Goal: Task Accomplishment & Management: Complete application form

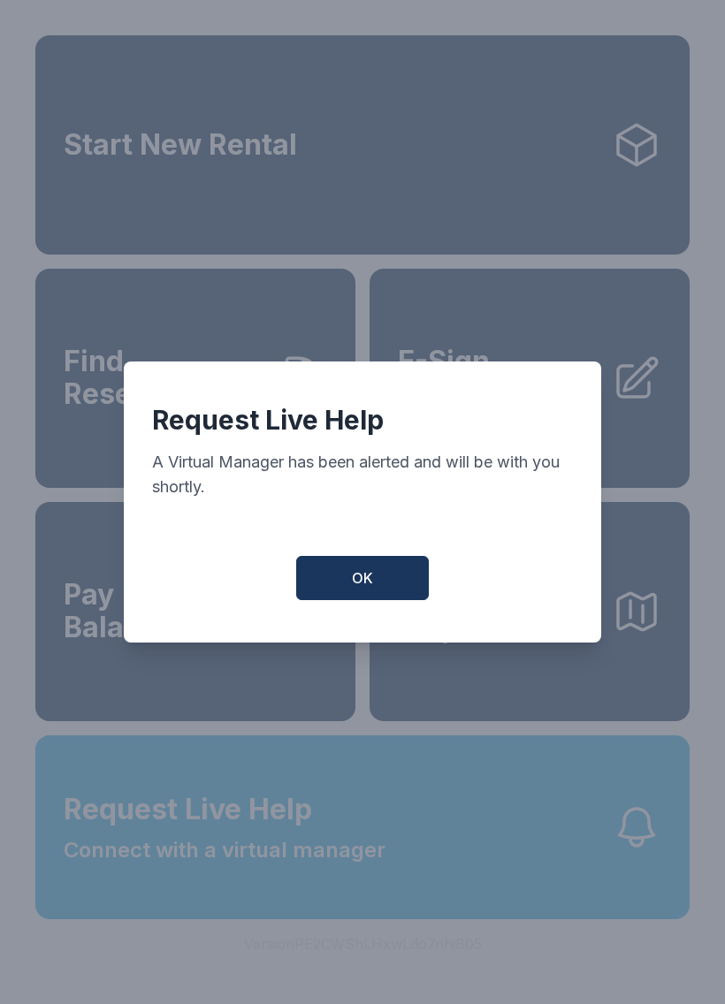
click at [388, 596] on button "OK" at bounding box center [362, 578] width 133 height 44
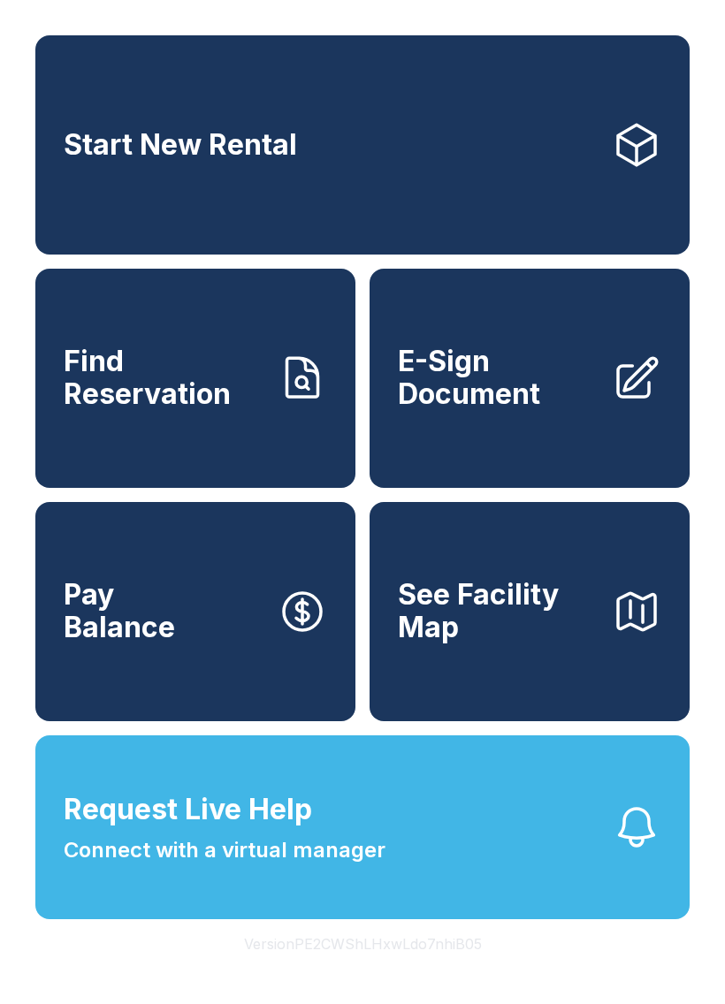
click at [572, 384] on span "E-Sign Document" at bounding box center [498, 378] width 200 height 65
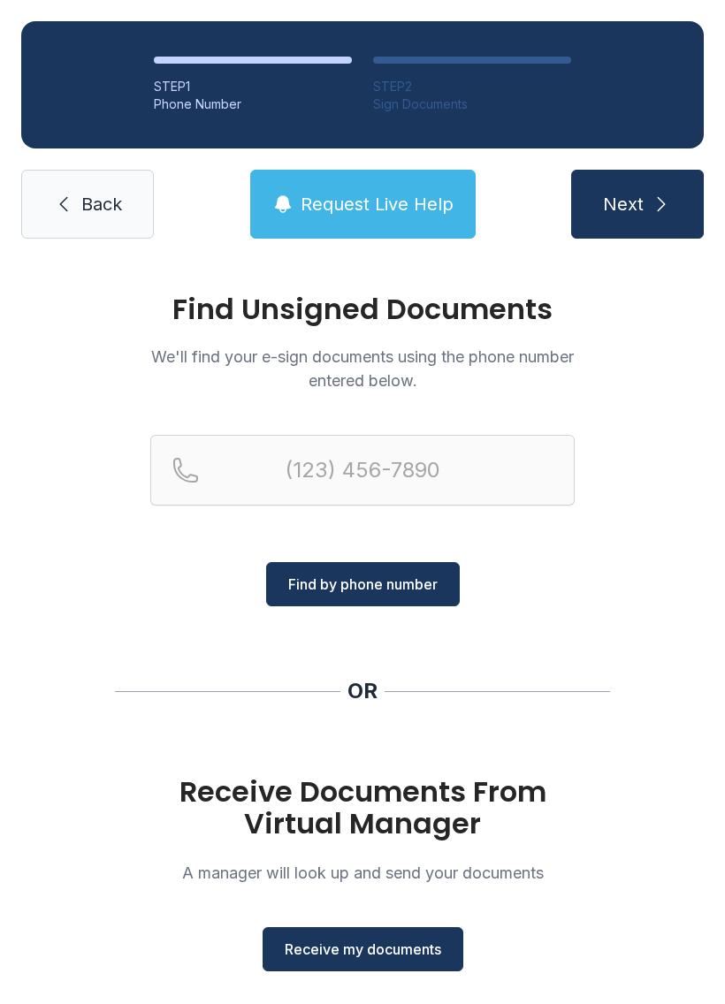
click at [397, 962] on button "Receive my documents" at bounding box center [363, 949] width 201 height 44
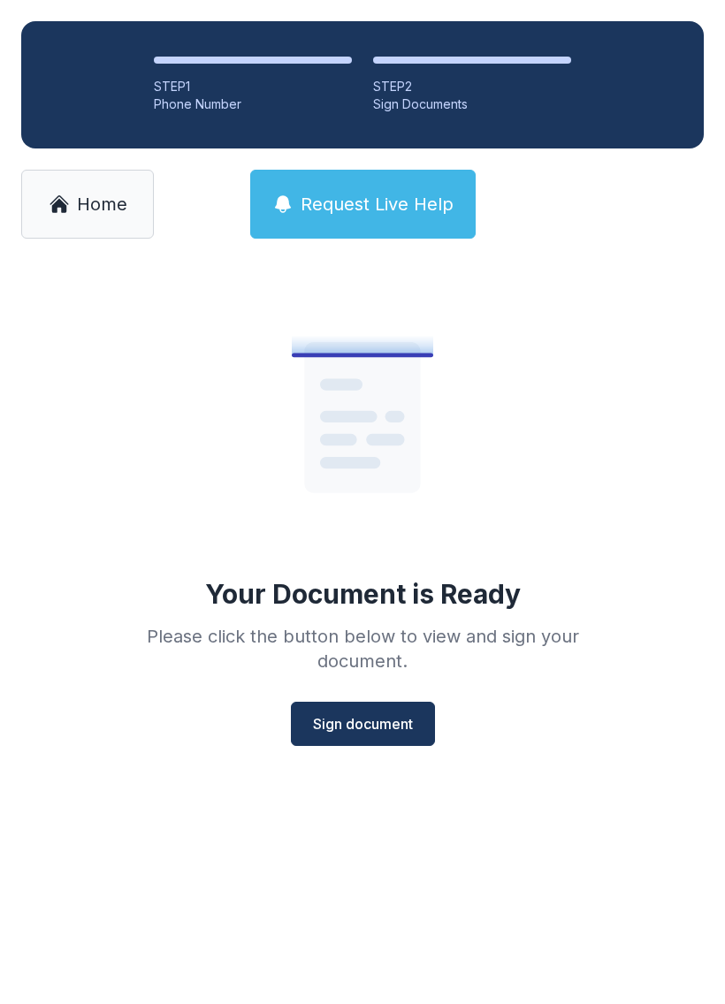
click at [89, 185] on link "Home" at bounding box center [87, 204] width 133 height 69
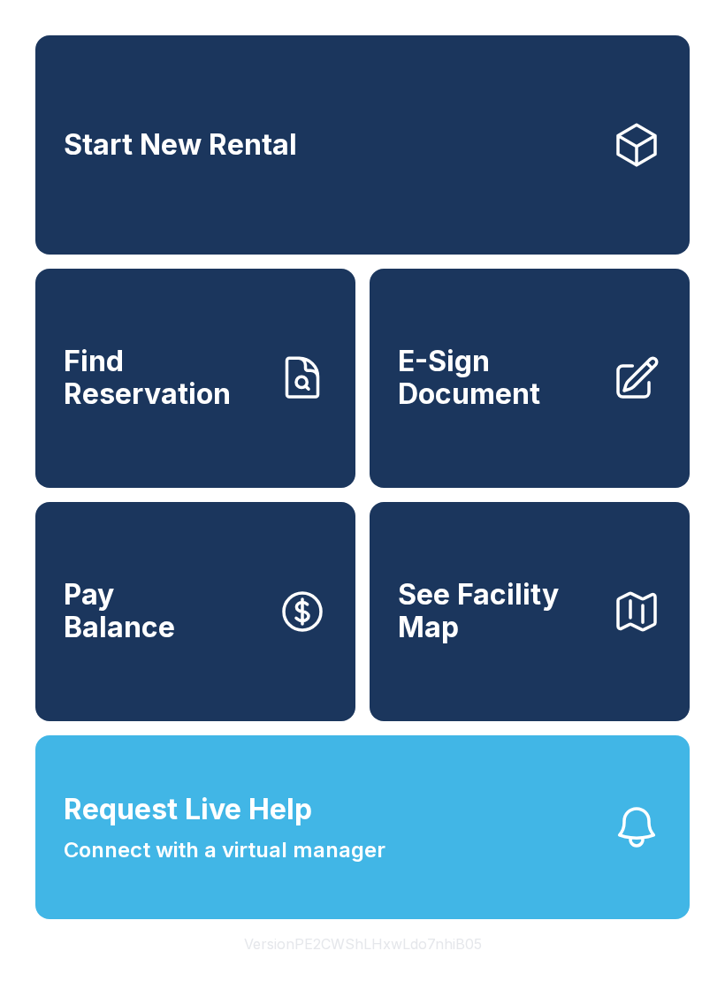
click at [445, 859] on button "Request Live Help Connect with a virtual manager" at bounding box center [362, 828] width 654 height 184
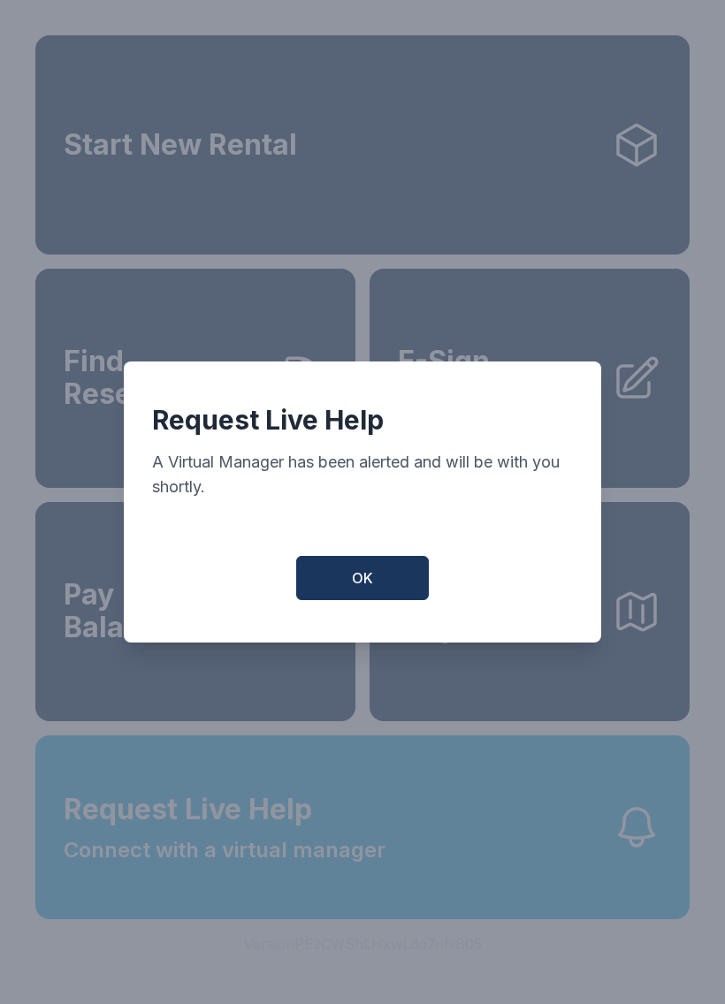
click at [378, 575] on button "OK" at bounding box center [362, 578] width 133 height 44
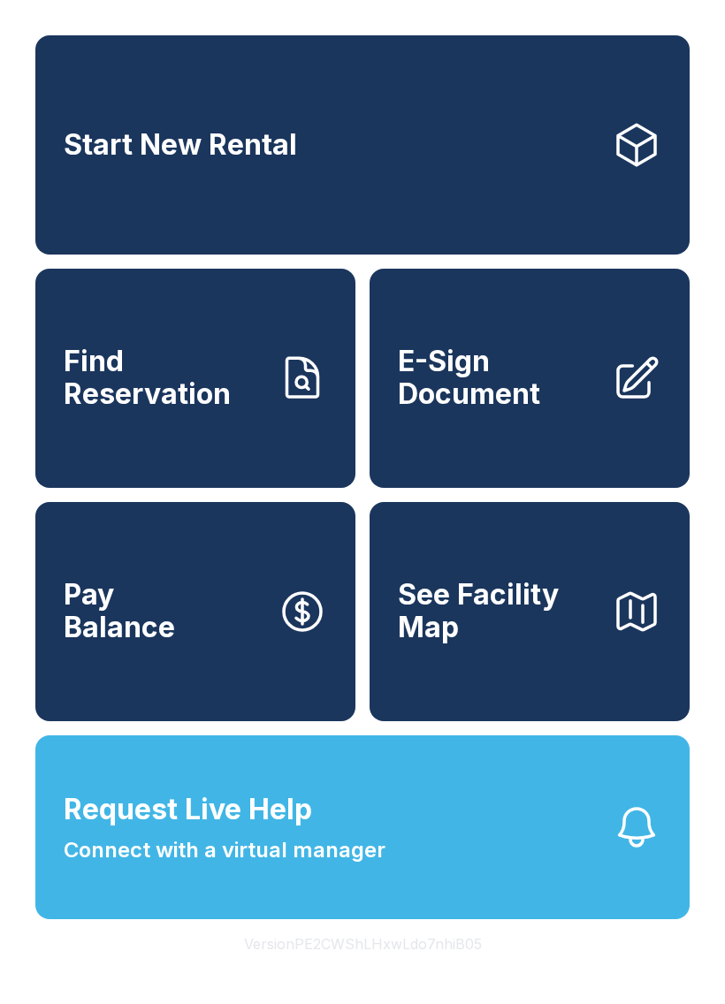
click at [596, 395] on span "E-Sign Document" at bounding box center [498, 378] width 200 height 65
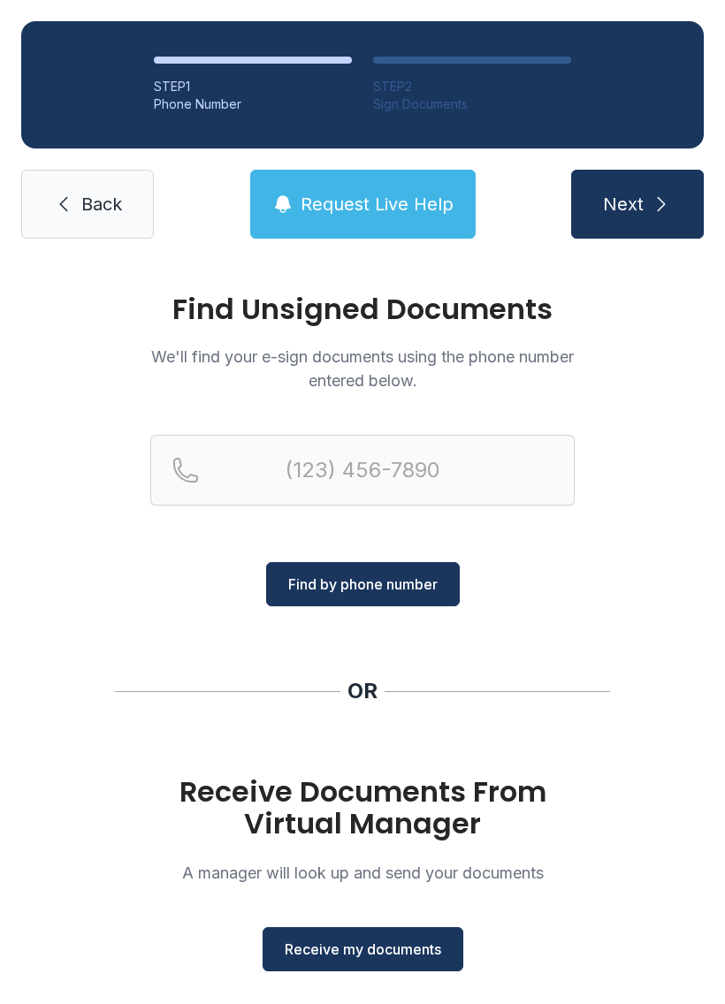
click at [420, 945] on span "Receive my documents" at bounding box center [363, 949] width 156 height 21
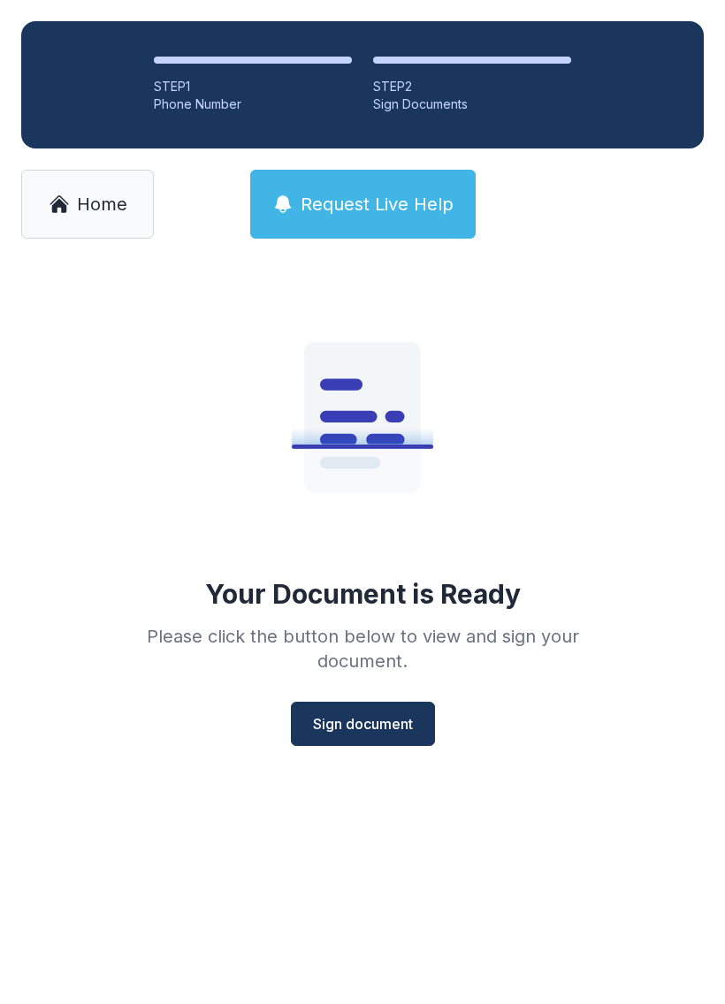
click at [385, 722] on span "Sign document" at bounding box center [363, 723] width 100 height 21
